Goal: Communication & Community: Answer question/provide support

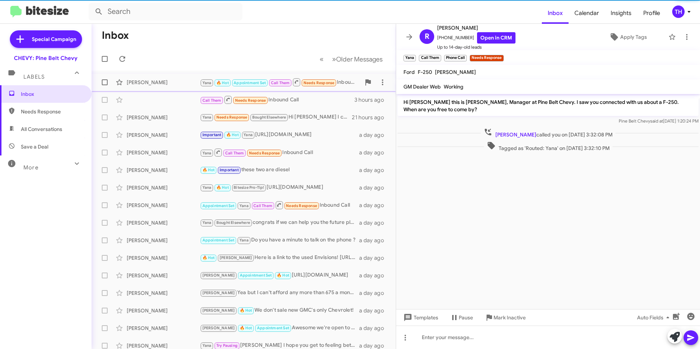
click at [170, 81] on div "[PERSON_NAME]" at bounding box center [163, 82] width 73 height 7
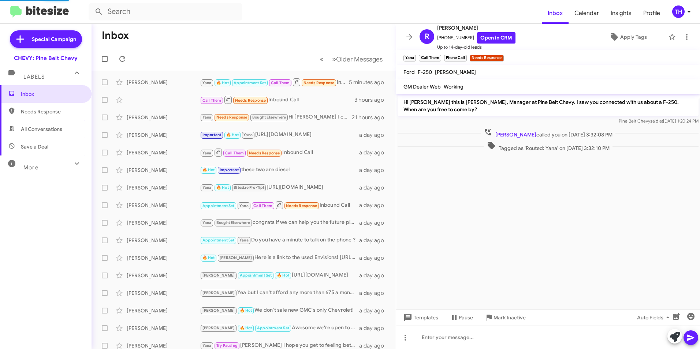
scroll to position [203, 0]
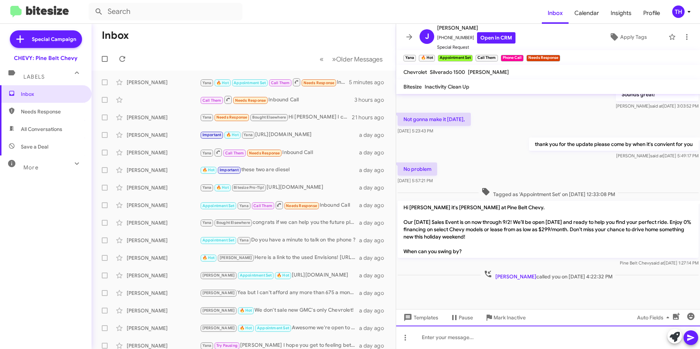
click at [443, 340] on div at bounding box center [548, 337] width 304 height 23
paste div
click at [689, 338] on icon at bounding box center [690, 338] width 7 height 6
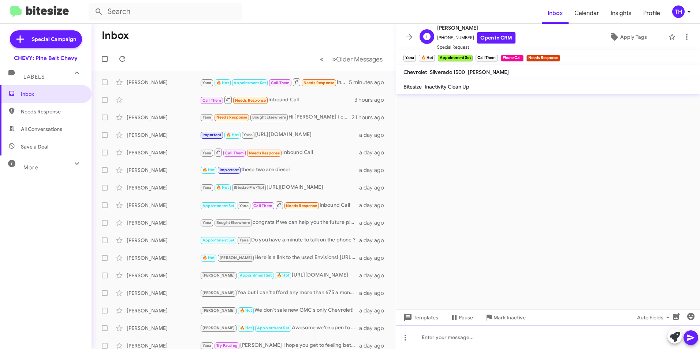
scroll to position [0, 0]
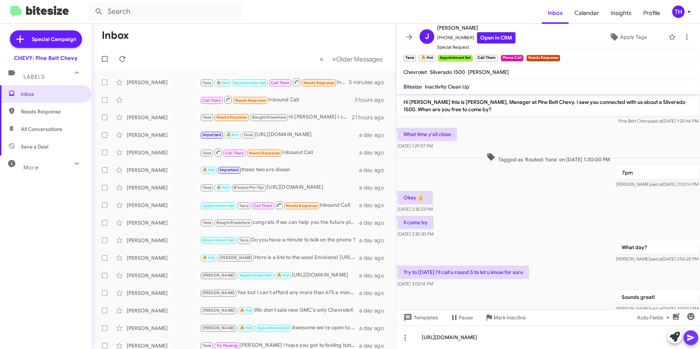
click at [692, 339] on icon at bounding box center [690, 337] width 9 height 9
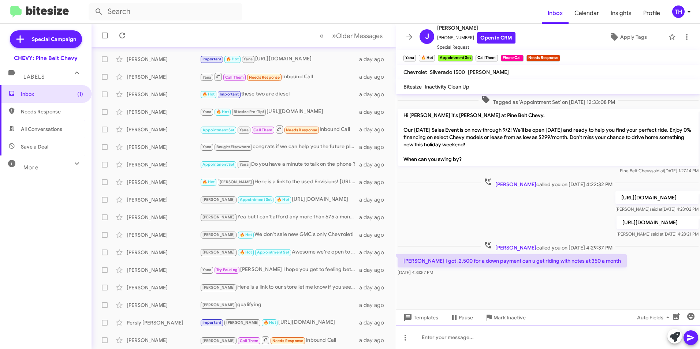
scroll to position [342, 0]
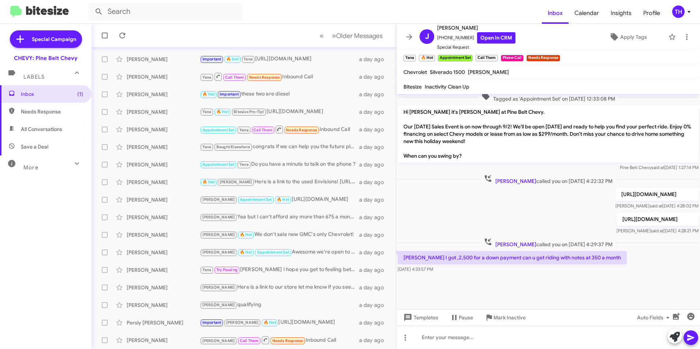
click at [531, 259] on p "[PERSON_NAME] I got ,2,500 for a down payment can u get riding with notes at 35…" at bounding box center [511, 257] width 229 height 13
click at [568, 261] on p "[PERSON_NAME] I got ,2,500 for a down payment can u get riding with notes at 35…" at bounding box center [511, 257] width 229 height 13
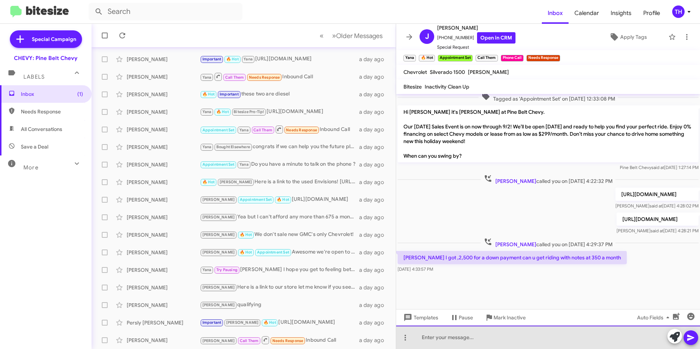
click at [436, 335] on div at bounding box center [548, 337] width 304 height 23
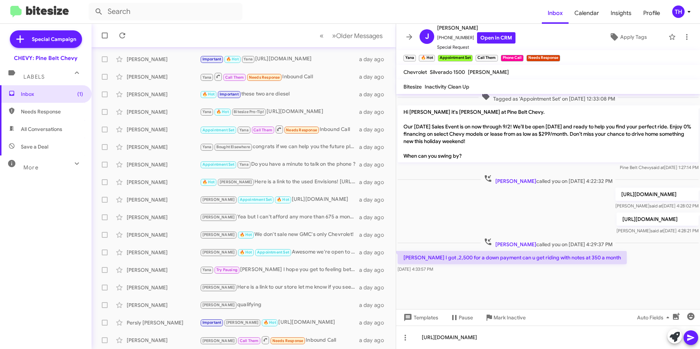
click at [688, 337] on icon at bounding box center [690, 337] width 9 height 9
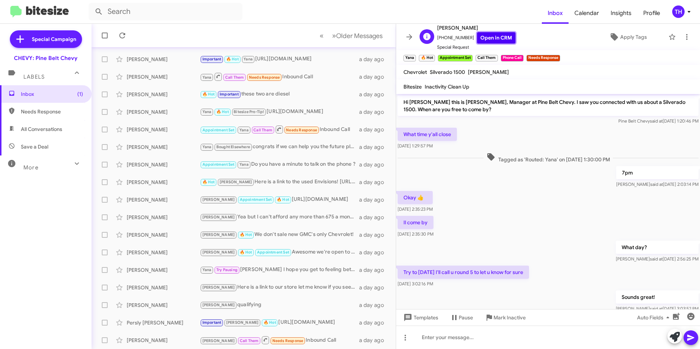
click at [496, 38] on link "Open in CRM" at bounding box center [496, 37] width 38 height 11
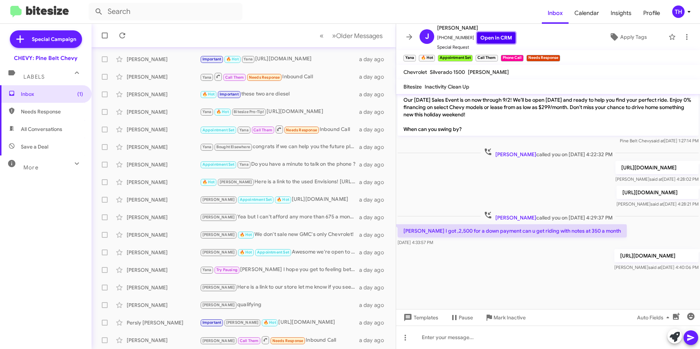
scroll to position [376, 0]
click at [544, 224] on p "[PERSON_NAME] I got ,2,500 for a down payment can u get riding with notes at 35…" at bounding box center [511, 230] width 229 height 13
click at [440, 335] on div at bounding box center [548, 337] width 304 height 23
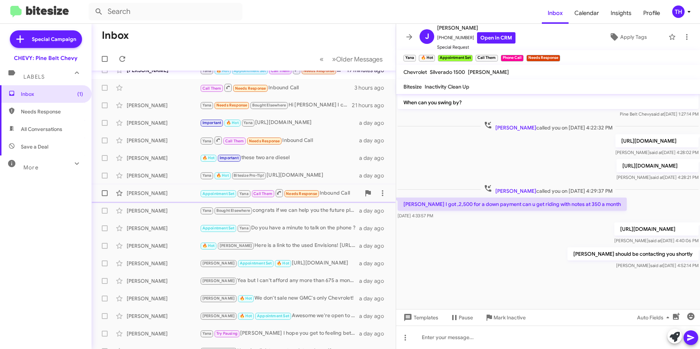
scroll to position [0, 0]
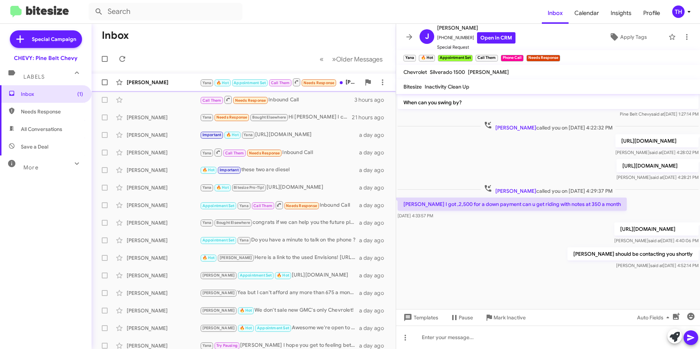
click at [149, 85] on div "[PERSON_NAME]" at bounding box center [163, 82] width 73 height 7
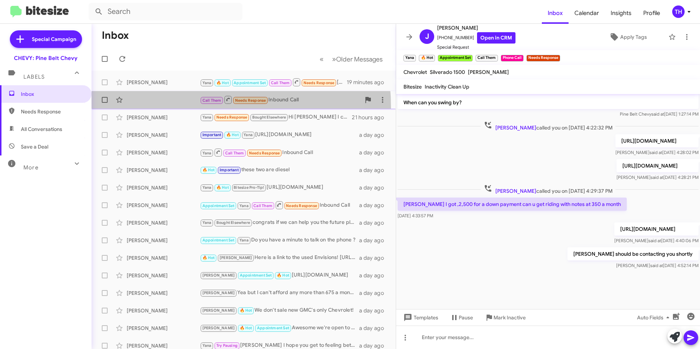
click at [145, 108] on span "Call Them Needs Response Inbound Call 3 hours ago" at bounding box center [243, 100] width 304 height 18
click at [150, 96] on div "Call Them Needs Response Inbound Call 3 hours ago" at bounding box center [243, 100] width 292 height 15
